Goal: Information Seeking & Learning: Learn about a topic

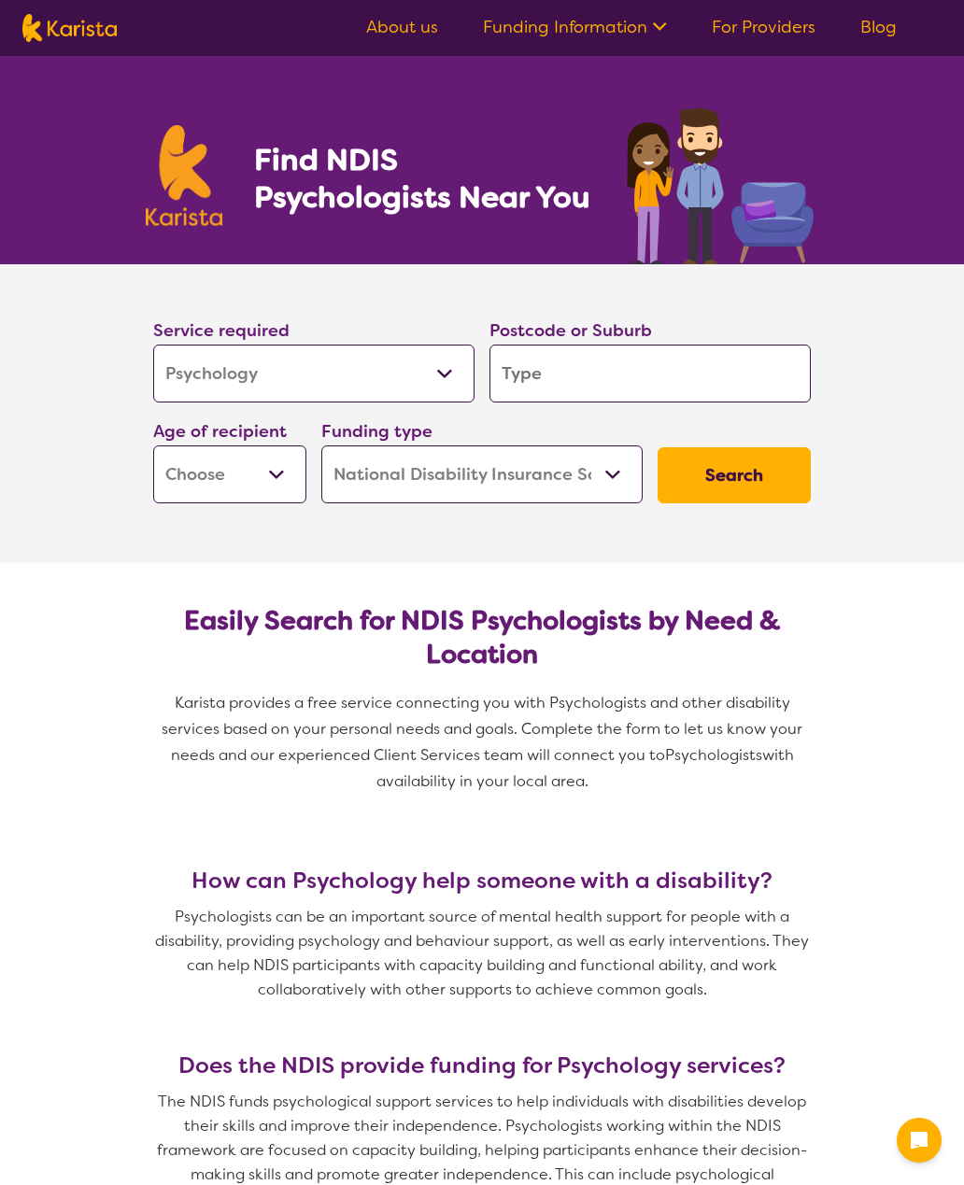
select select "Psychology"
select select "NDIS"
select select "Psychology"
select select "NDIS"
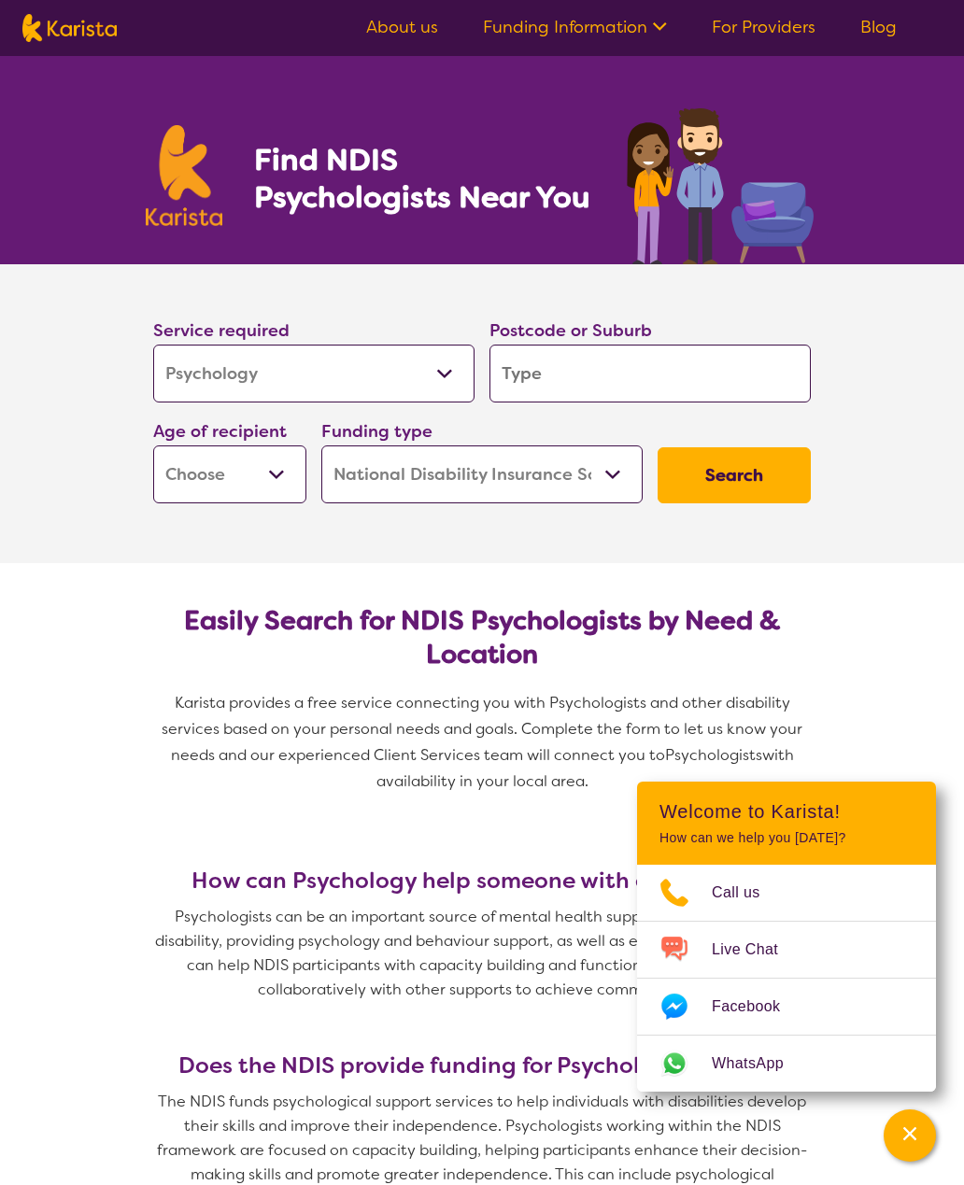
click at [517, 372] on input "search" at bounding box center [649, 374] width 321 height 58
type input "3030"
click at [185, 465] on select "Early Childhood - 0 to 9 Child - 10 to 11 Adolescent - 12 to 17 Adult - 18 to 6…" at bounding box center [229, 475] width 153 height 58
click at [177, 467] on select "Early Childhood - 0 to 9 Child - 10 to 11 Adolescent - 12 to 17 Adult - 18 to 6…" at bounding box center [229, 475] width 153 height 58
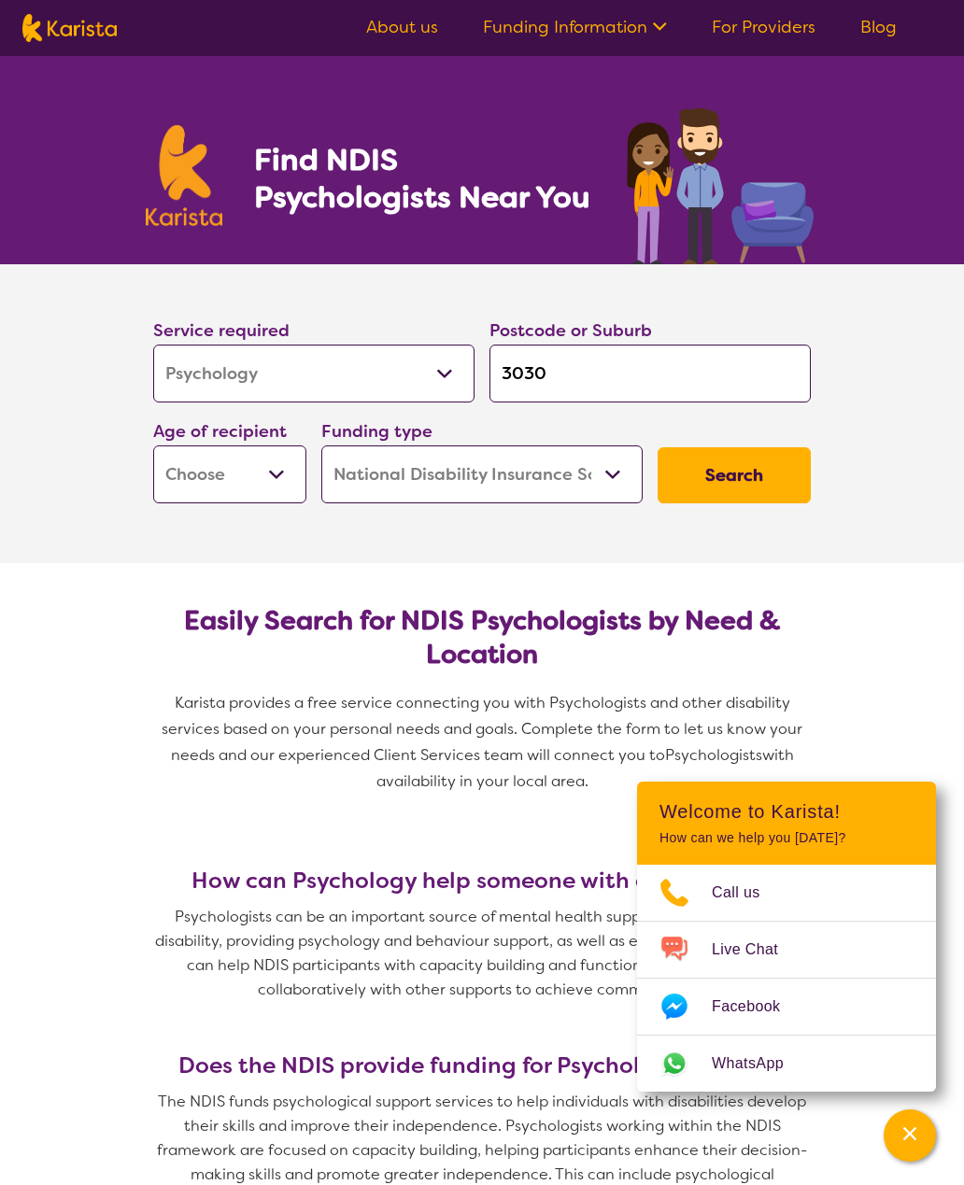
select select "AS"
click at [374, 481] on select "Home Care Package (HCP) National Disability Insurance Scheme (NDIS) I don't know" at bounding box center [481, 475] width 321 height 58
select select "i-don-t-know"
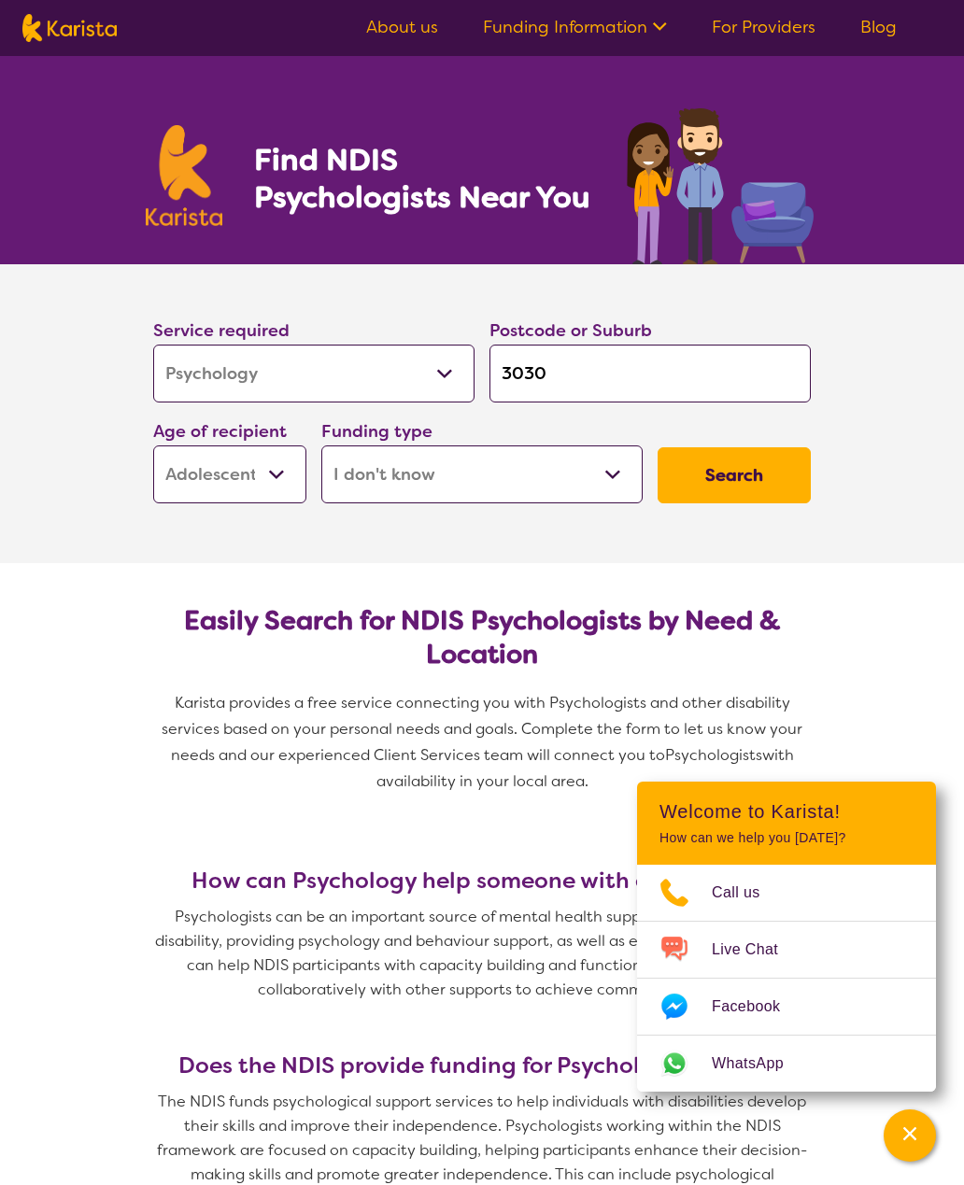
click at [702, 479] on button "Search" at bounding box center [734, 475] width 153 height 56
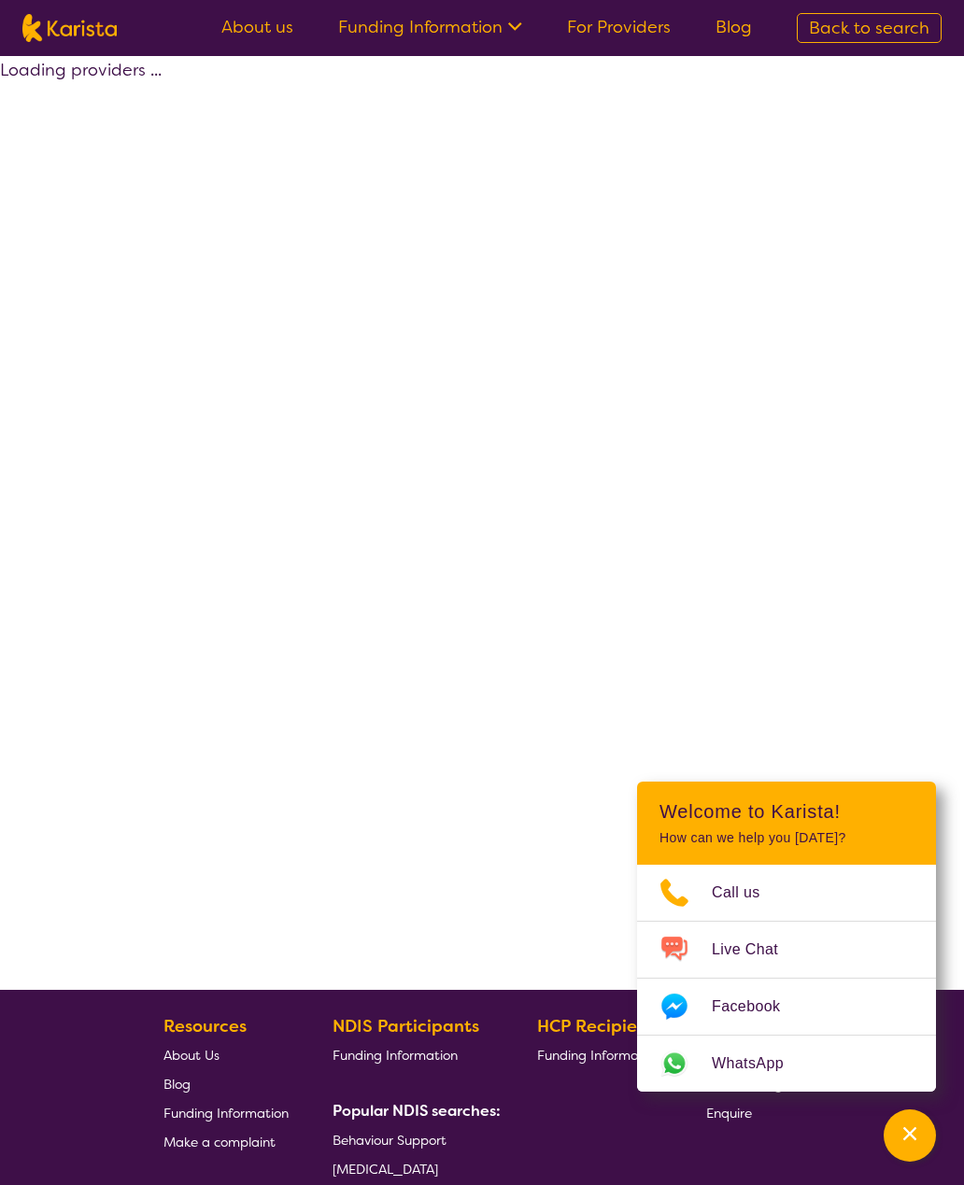
select select "Psychology"
select select "AS"
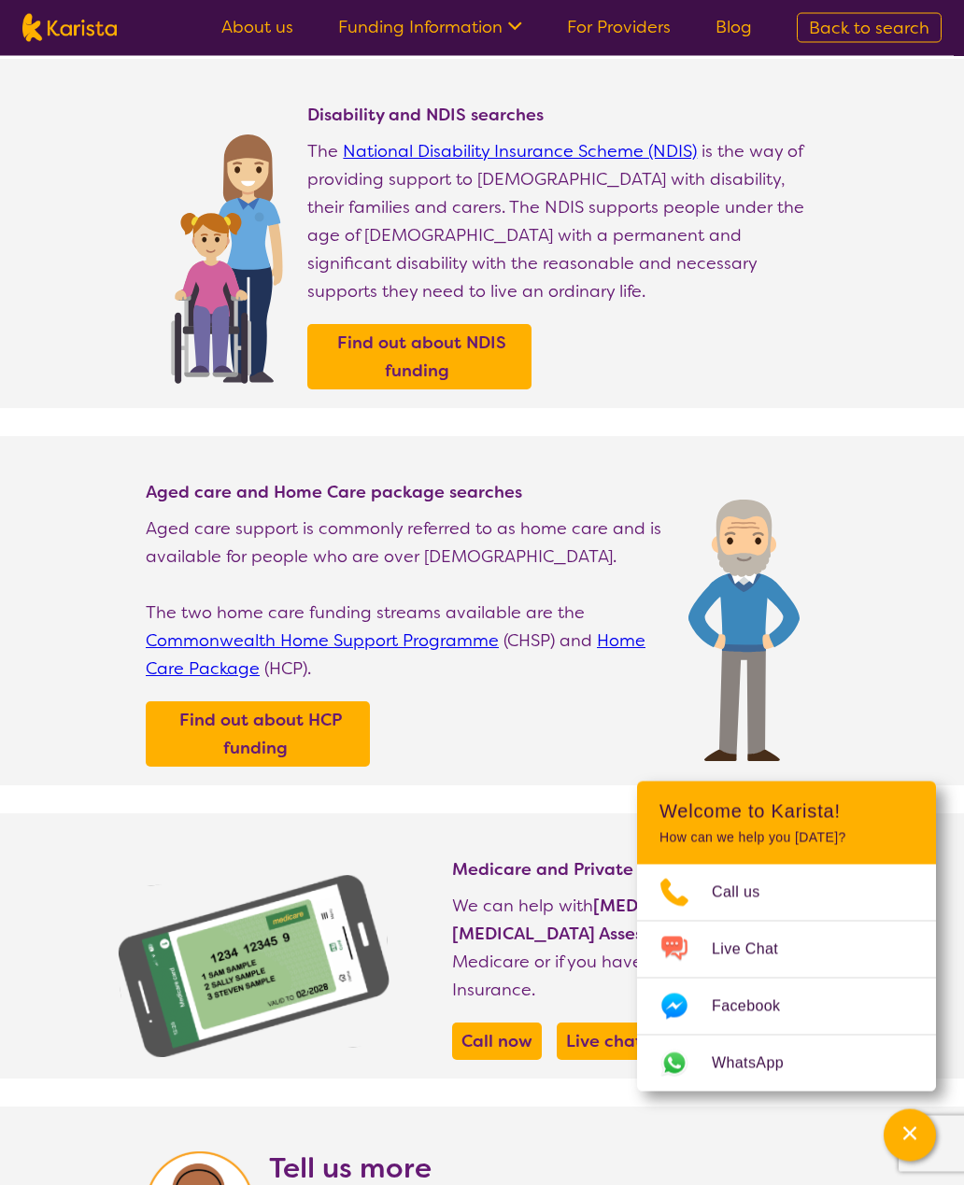
scroll to position [154, 0]
click at [191, 759] on b "Find out about HCP funding" at bounding box center [260, 734] width 163 height 50
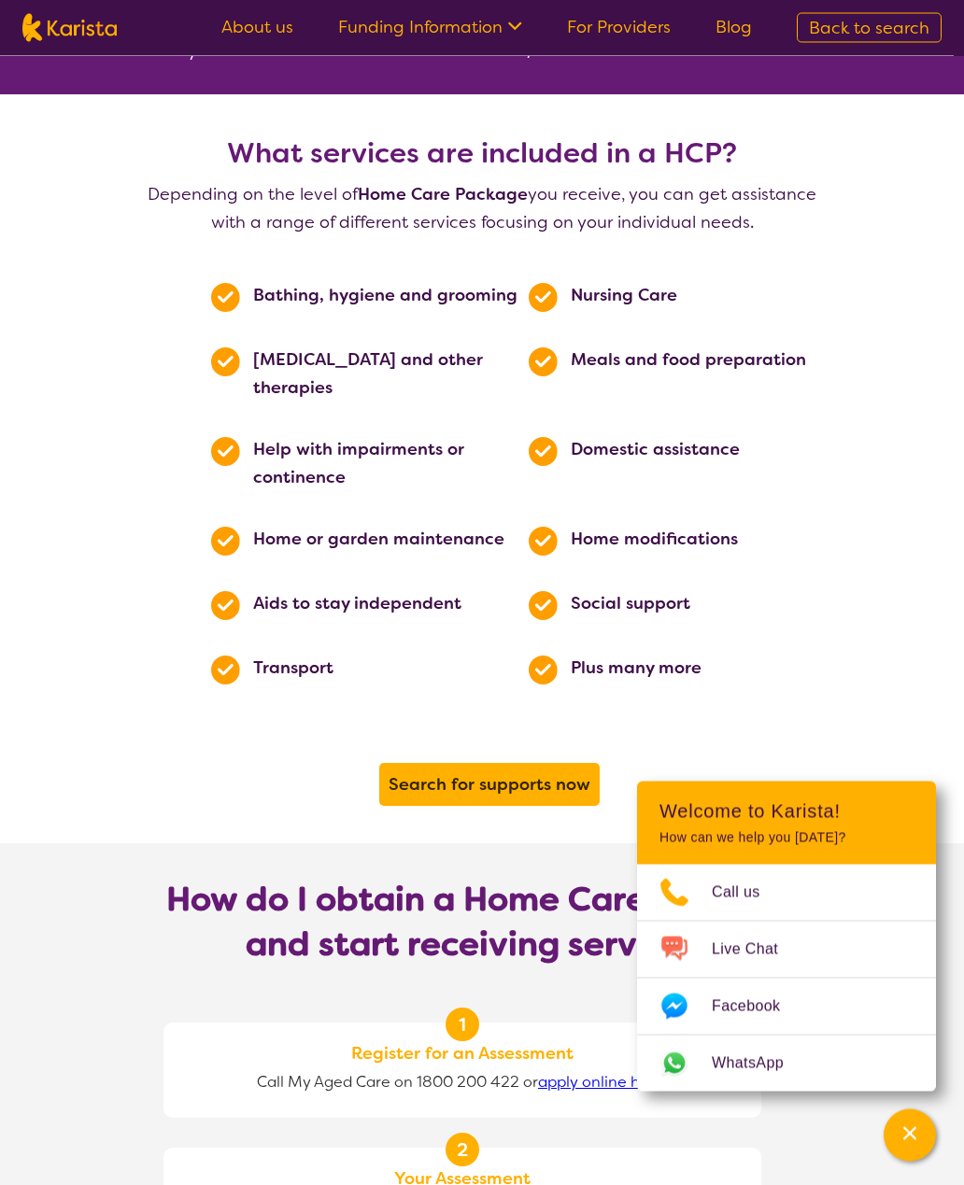
scroll to position [793, 0]
click at [411, 773] on b "Search for supports now" at bounding box center [490, 784] width 202 height 22
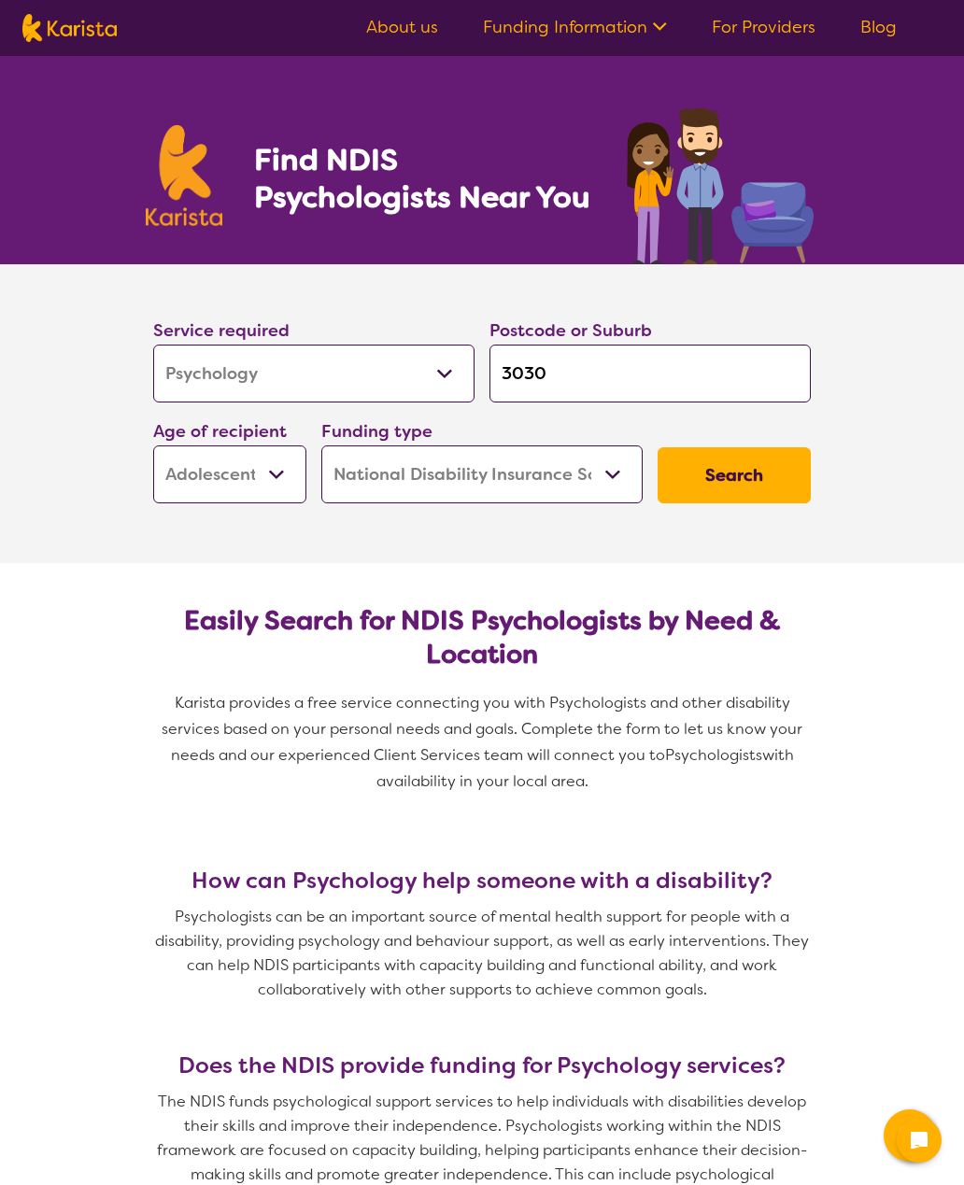
select select "Psychology"
select select "AS"
select select "NDIS"
select select "Psychology"
select select "AS"
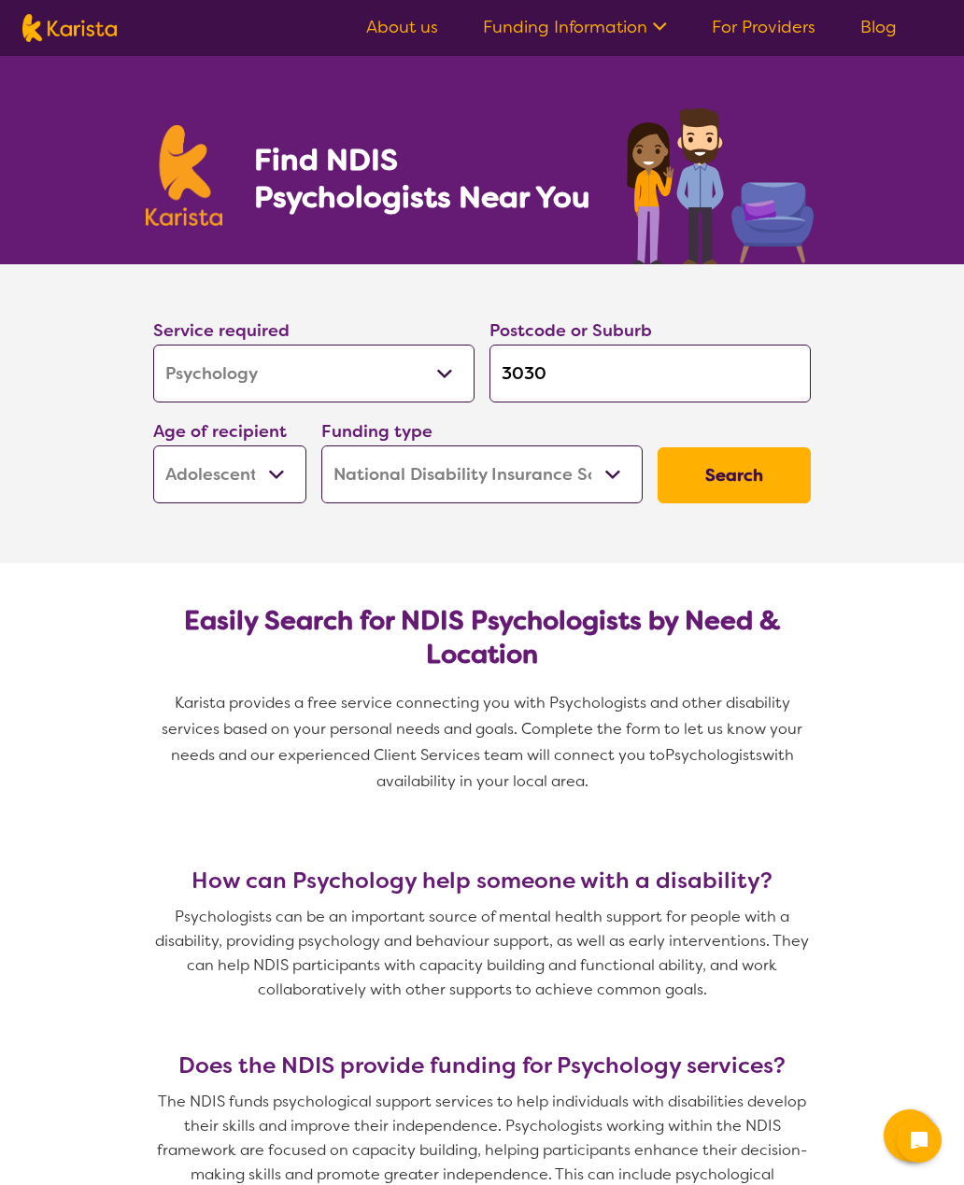
select select "NDIS"
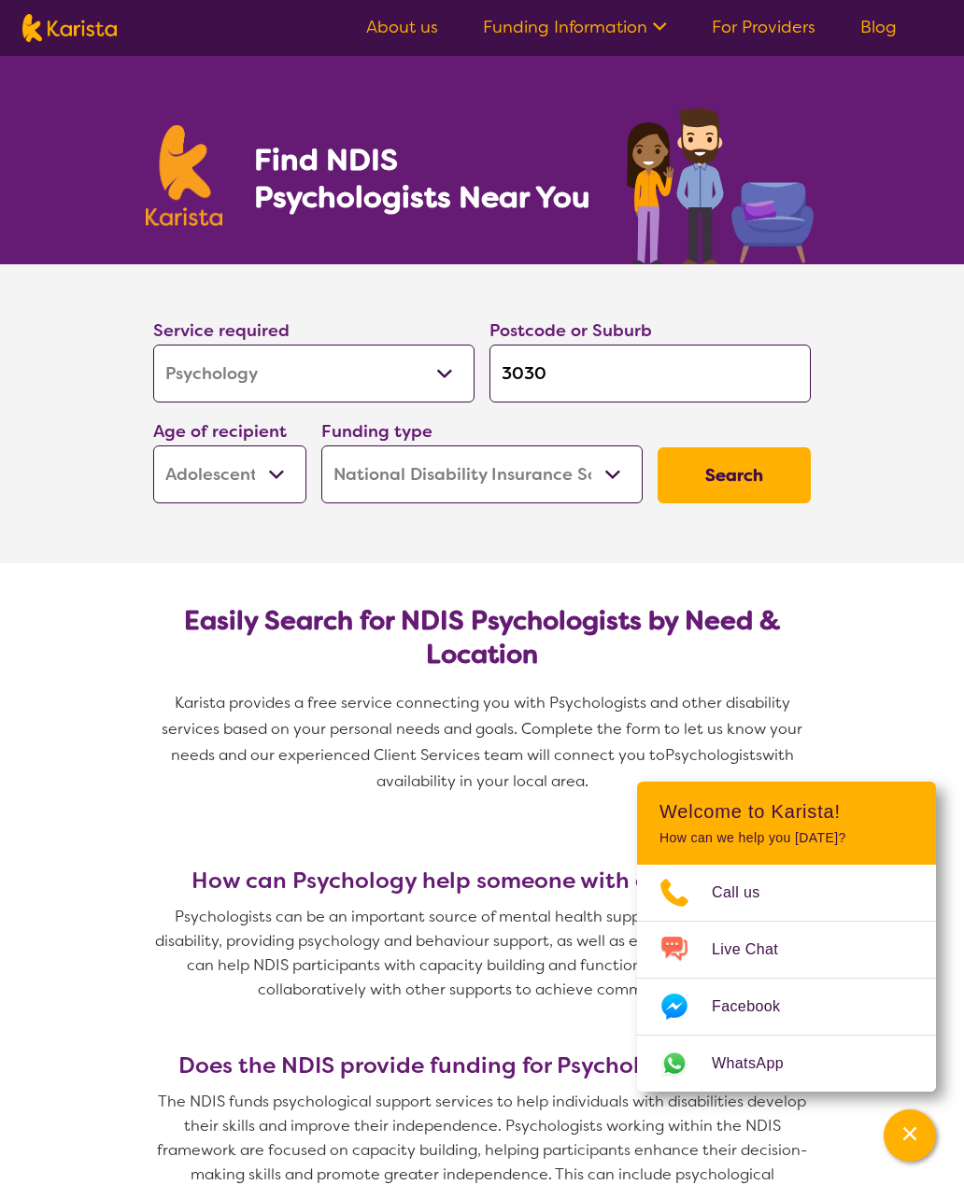
click at [182, 366] on select "Allied Health Assistant Assessment ([MEDICAL_DATA] or [MEDICAL_DATA]) Behaviour…" at bounding box center [313, 374] width 321 height 58
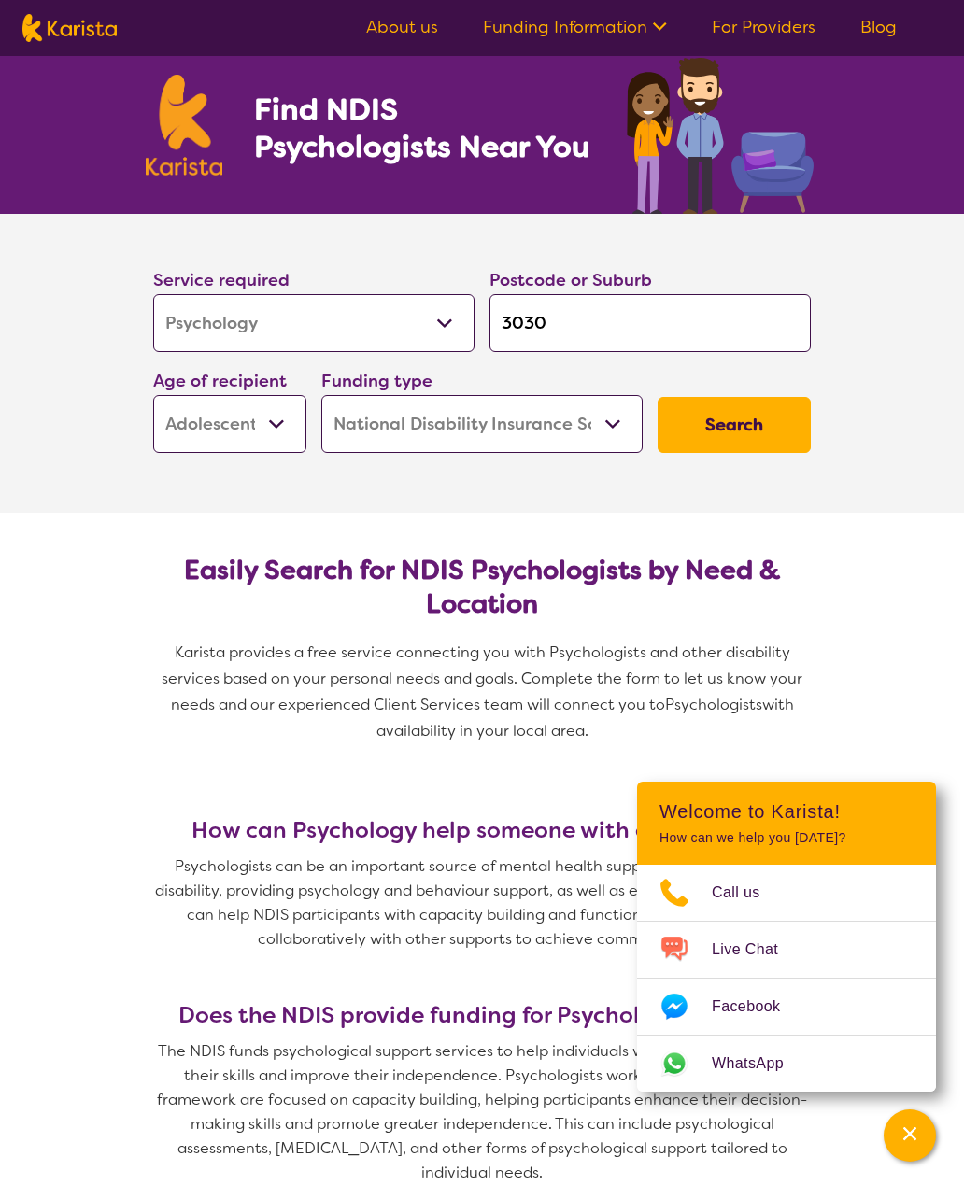
scroll to position [51, 0]
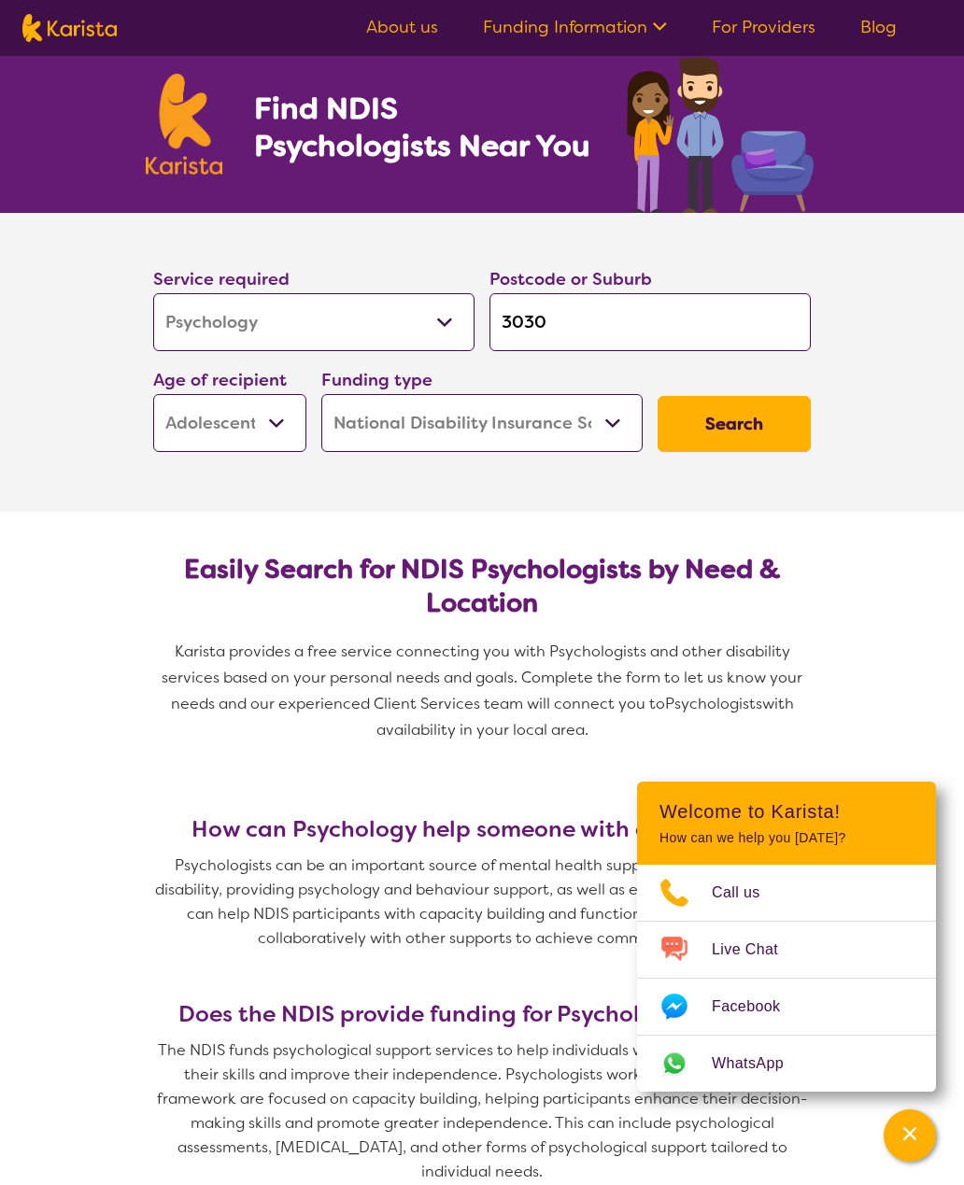
click at [702, 442] on button "Search" at bounding box center [734, 424] width 153 height 56
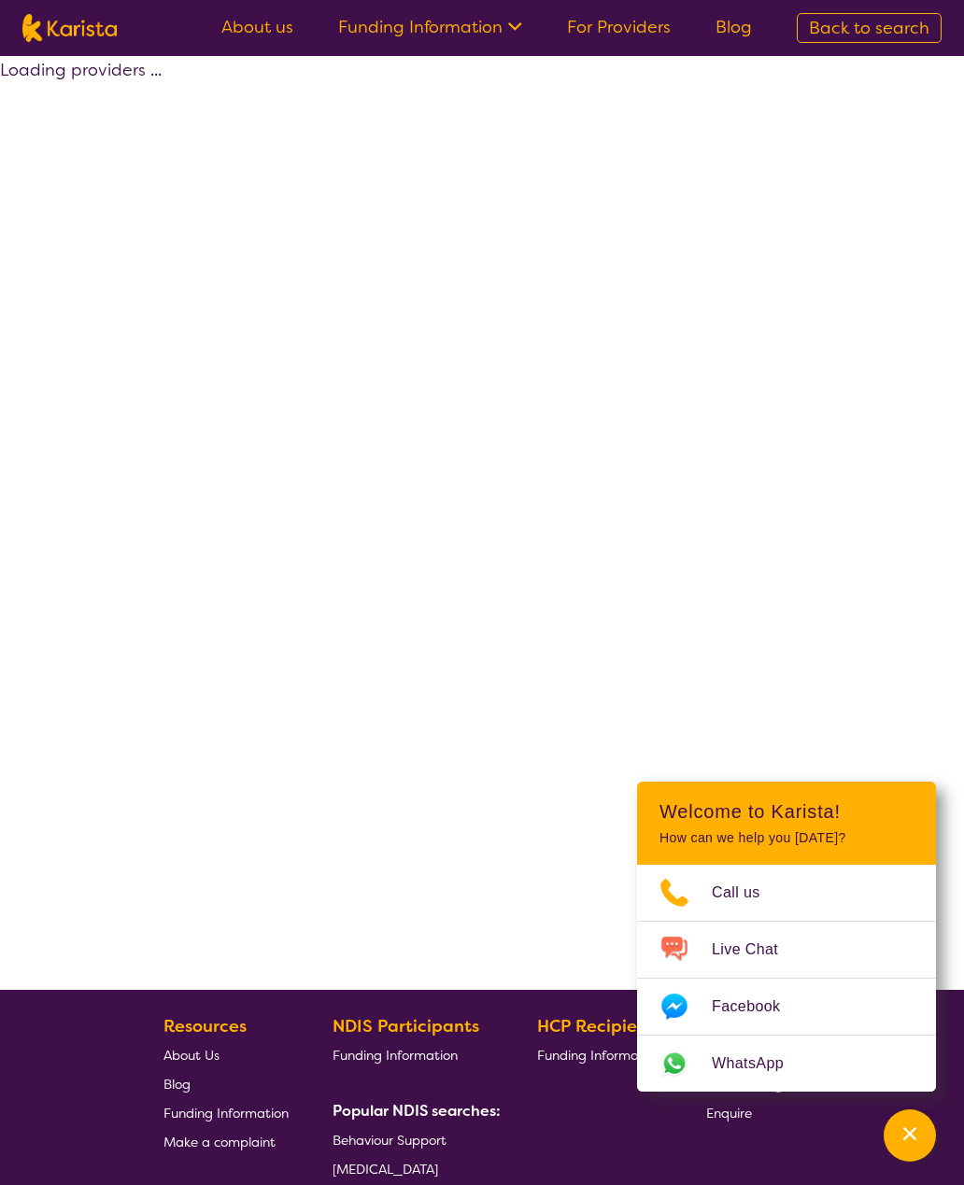
select select "by_score"
